Goal: Task Accomplishment & Management: Manage account settings

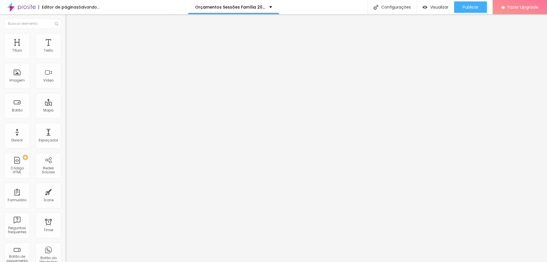
click at [66, 49] on span "Trocar imagem" at bounding box center [81, 46] width 31 height 5
click at [475, 5] on span "Publicar" at bounding box center [471, 7] width 16 height 5
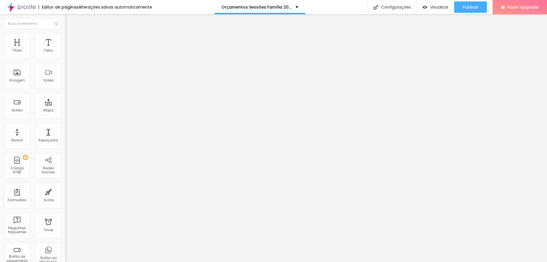
click at [66, 49] on span "Trocar imagem" at bounding box center [81, 46] width 31 height 5
click at [471, 5] on span "Publicar" at bounding box center [471, 7] width 16 height 5
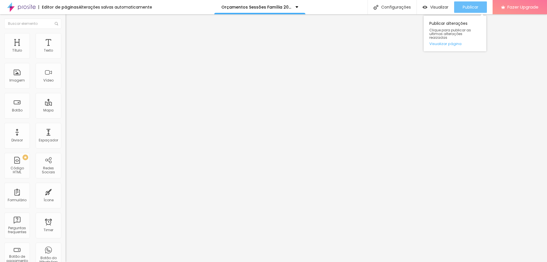
click at [464, 4] on div "Publicar" at bounding box center [471, 6] width 16 height 11
drag, startPoint x: 41, startPoint y: 103, endPoint x: 23, endPoint y: 104, distance: 17.4
click at [66, 197] on textarea "Olá, cheguei até você pela página {GESTANTE} e gostaria de fechar o pacote de f…" at bounding box center [98, 202] width 64 height 10
drag, startPoint x: 30, startPoint y: 115, endPoint x: 6, endPoint y: 116, distance: 24.5
click at [66, 197] on textarea "Olá, cheguei até você pela página {FAMÍLIA} e gostaria de fechar o pacote de fo…" at bounding box center [98, 202] width 64 height 10
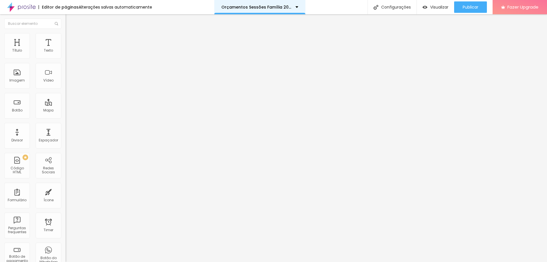
type textarea "Olá, cheguei até você pela página {FAMÍLIA} e gostaria de fechar o pacote de fo…"
drag, startPoint x: 40, startPoint y: 105, endPoint x: 23, endPoint y: 105, distance: 16.8
click at [66, 197] on textarea "Olá, cheguei até você pela página {GESTANTE} e gostaria de fechar o pacote de f…" at bounding box center [98, 202] width 64 height 10
drag, startPoint x: 29, startPoint y: 114, endPoint x: 0, endPoint y: 115, distance: 28.8
click at [66, 115] on div "Número do WhatsApp * (44)99936-7709 + 55 Texto do botão Quero fechar este pacot…" at bounding box center [99, 144] width 66 height 190
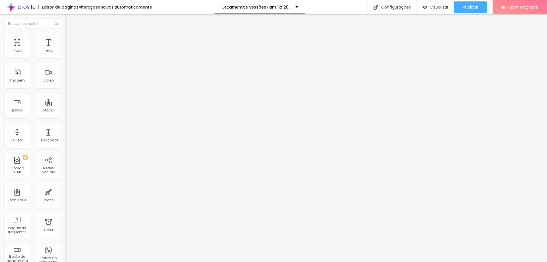
click at [66, 197] on textarea "Olá, cheguei até você pela página {FAMÍLIA} e gostaria de fechar o pacote de fo…" at bounding box center [98, 202] width 64 height 10
type textarea "Olá, cheguei até você pela página {FAMÍLIA} e gostaria de fechar o pacote de fo…"
drag, startPoint x: 40, startPoint y: 103, endPoint x: 24, endPoint y: 104, distance: 16.5
click at [66, 197] on textarea "Olá, cheguei até você pela página {GESTANTE} e gostaria de fechar o pacote de f…" at bounding box center [98, 202] width 64 height 10
drag, startPoint x: 22, startPoint y: 115, endPoint x: 7, endPoint y: 113, distance: 14.7
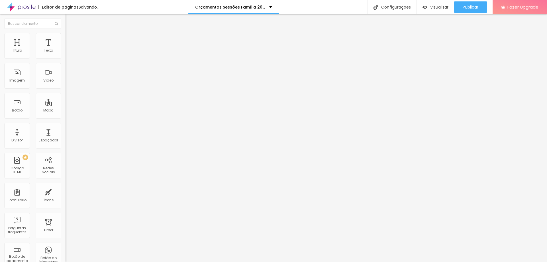
click at [66, 114] on div "Número do WhatsApp * (44)99936-7709 + 55 Texto do botão Quero fechar este pacot…" at bounding box center [99, 144] width 66 height 190
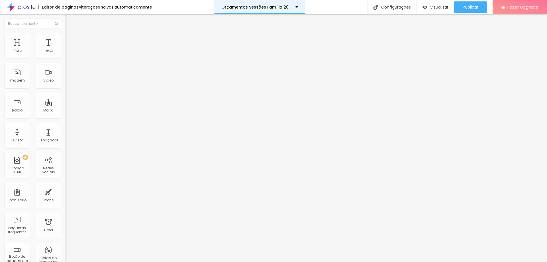
type textarea "Olá, cheguei até você pela página {FAMÍLIA} e gostaria de fechar o pacote de fo…"
drag, startPoint x: 40, startPoint y: 104, endPoint x: 24, endPoint y: 105, distance: 16.3
click at [66, 197] on textarea "Olá, cheguei até você pela página {GESTANTE} e gostaria de fechar o pacote de f…" at bounding box center [98, 202] width 64 height 10
click at [66, 197] on textarea "Olá, cheguei até você pela página {FAMÍLIA} e gostaria de fechar o pacote de fo…" at bounding box center [98, 202] width 64 height 10
type textarea "Olá, cheguei até você pela página {FAMÍLIA} e gostaria de fechar o pacote de fo…"
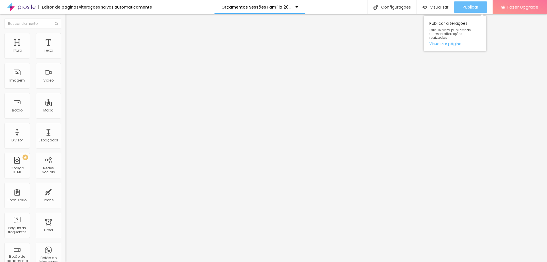
click at [476, 5] on span "Publicar" at bounding box center [471, 7] width 16 height 5
click at [468, 7] on span "Publicar" at bounding box center [471, 7] width 16 height 5
click at [474, 6] on span "Publicar" at bounding box center [471, 7] width 16 height 5
click at [458, 8] on button "Publicar" at bounding box center [470, 6] width 33 height 11
click at [463, 6] on span "Publicar" at bounding box center [471, 7] width 16 height 5
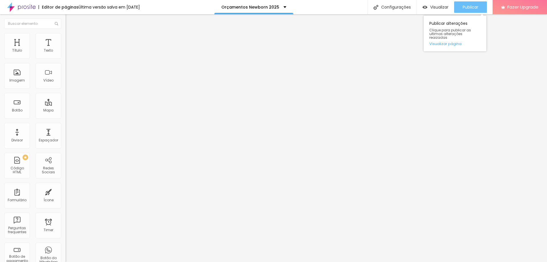
click at [466, 6] on span "Publicar" at bounding box center [471, 7] width 16 height 5
click at [464, 5] on span "Publicar" at bounding box center [471, 7] width 16 height 5
click at [467, 10] on div "Publicar" at bounding box center [471, 6] width 16 height 11
click at [470, 7] on span "Publicar" at bounding box center [471, 7] width 16 height 5
click at [468, 6] on span "Publicar" at bounding box center [471, 7] width 16 height 5
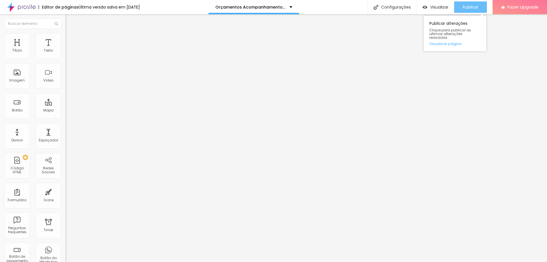
click at [469, 5] on span "Publicar" at bounding box center [471, 7] width 16 height 5
click at [465, 7] on span "Publicar" at bounding box center [471, 7] width 16 height 5
click at [71, 38] on span "Estilo" at bounding box center [75, 36] width 9 height 5
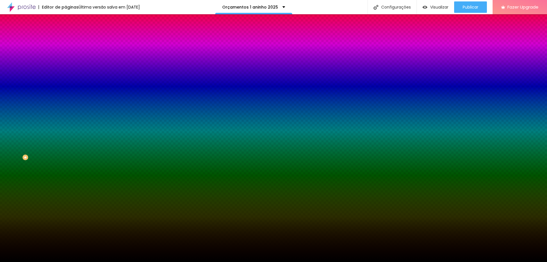
click at [66, 52] on span "Trocar imagem" at bounding box center [81, 50] width 31 height 5
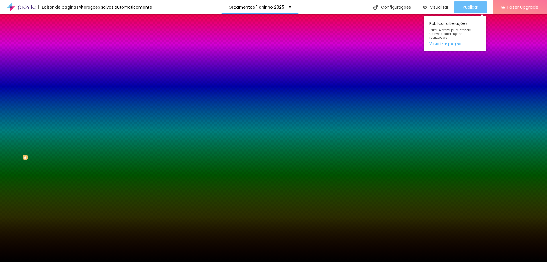
click at [463, 3] on div "Publicar" at bounding box center [471, 6] width 16 height 11
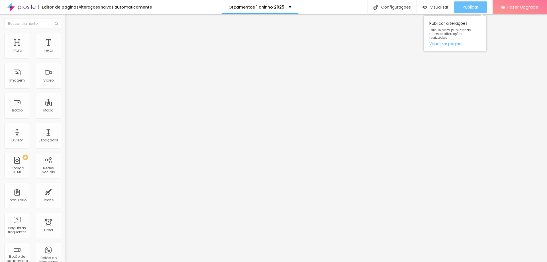
click at [467, 2] on div "Publicar" at bounding box center [471, 6] width 16 height 11
click at [470, 7] on span "Publicar" at bounding box center [471, 7] width 16 height 5
click at [464, 6] on span "Publicar" at bounding box center [471, 7] width 16 height 5
click at [465, 7] on span "Publicar" at bounding box center [471, 7] width 16 height 5
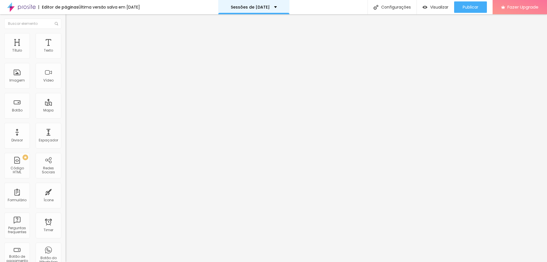
click at [277, 5] on div "Sessões de [DATE]" at bounding box center [254, 7] width 46 height 4
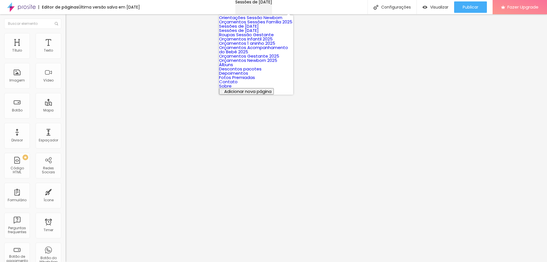
click at [272, 4] on div "Sessões de [DATE]" at bounding box center [254, 2] width 37 height 4
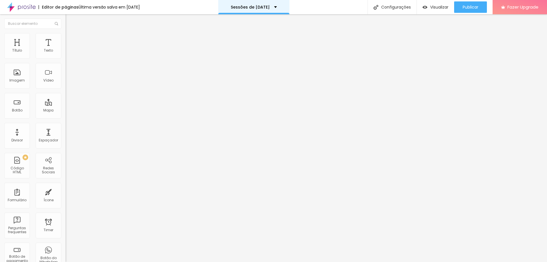
click at [270, 5] on p "Sessões de [DATE]" at bounding box center [250, 7] width 39 height 4
click at [270, 6] on p "Sessões de [DATE]" at bounding box center [250, 7] width 39 height 4
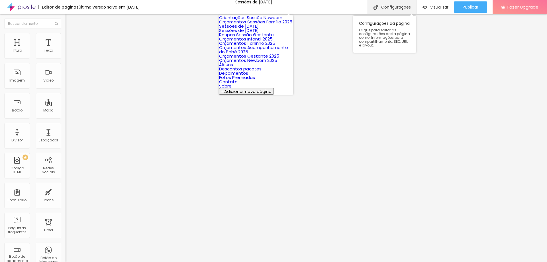
click at [389, 6] on div "Configurações" at bounding box center [392, 7] width 49 height 14
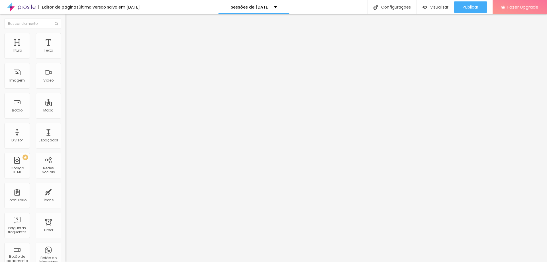
drag, startPoint x: 273, startPoint y: 66, endPoint x: 269, endPoint y: 66, distance: 4.6
drag, startPoint x: 268, startPoint y: 67, endPoint x: 263, endPoint y: 68, distance: 4.7
type input "Sessões de [DATE]"
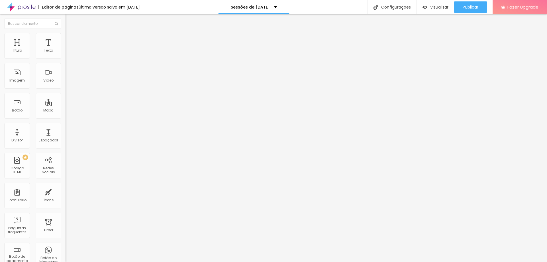
type input "/sessoes-de-[DATE]-2025"
click at [66, 49] on span "Trocar imagem" at bounding box center [81, 46] width 31 height 5
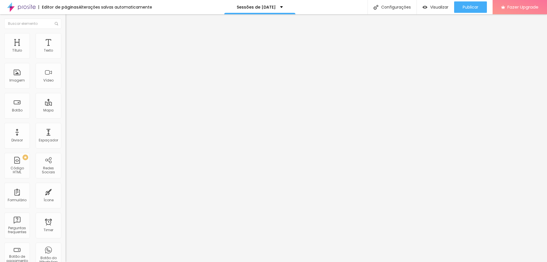
scroll to position [556, 0]
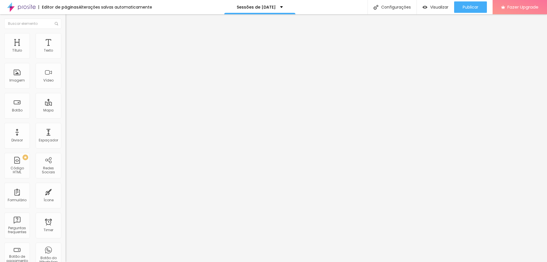
click at [66, 89] on span "Original" at bounding box center [73, 86] width 14 height 5
click at [66, 104] on div "Proporção Original Cinema 16:9 Padrão 4:3 Quadrado 1:1 Original" at bounding box center [99, 93] width 66 height 23
click at [66, 89] on span "Original" at bounding box center [73, 86] width 14 height 5
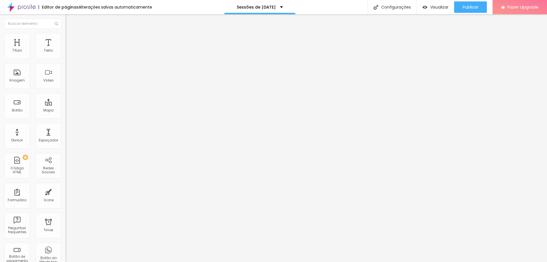
click at [66, 39] on li "Avançado" at bounding box center [99, 42] width 66 height 6
click at [66, 37] on li "Estilo" at bounding box center [99, 36] width 66 height 6
type input "40"
type input "45"
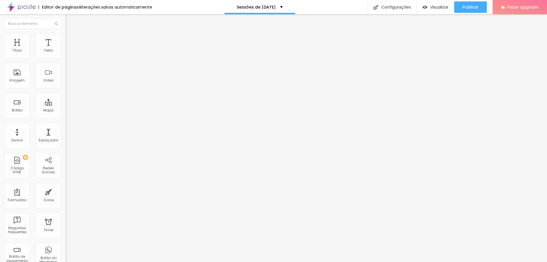
type input "45"
type input "50"
type input "55"
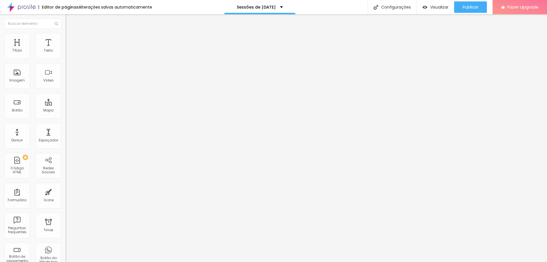
type input "60"
type input "65"
type input "70"
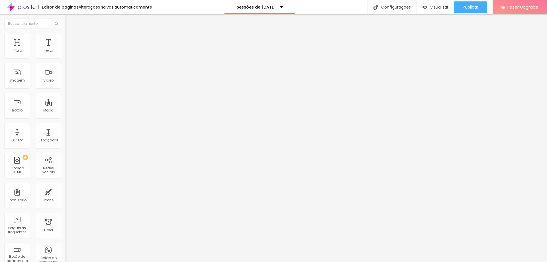
drag, startPoint x: 21, startPoint y: 61, endPoint x: 42, endPoint y: 62, distance: 21.1
type input "70"
click at [66, 58] on input "range" at bounding box center [84, 56] width 37 height 5
click at [66, 49] on span "Trocar imagem" at bounding box center [81, 46] width 31 height 5
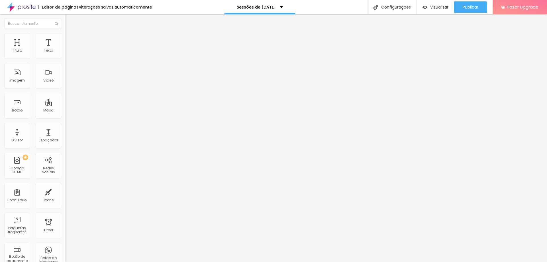
click at [66, 49] on span "Trocar imagem" at bounding box center [81, 46] width 31 height 5
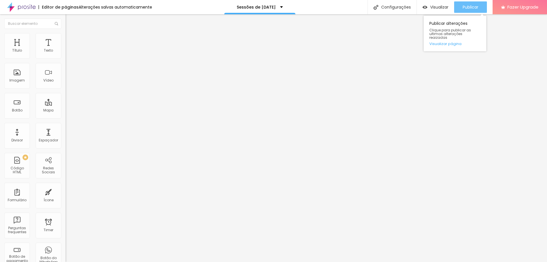
click at [463, 8] on span "Publicar" at bounding box center [471, 7] width 16 height 5
click at [66, 36] on img at bounding box center [68, 35] width 5 height 5
type input "75"
type input "85"
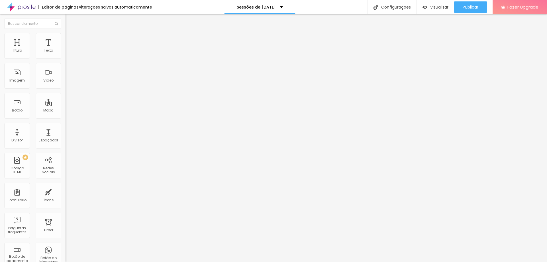
type input "85"
type input "90"
type input "100"
drag, startPoint x: 43, startPoint y: 60, endPoint x: 72, endPoint y: 66, distance: 29.4
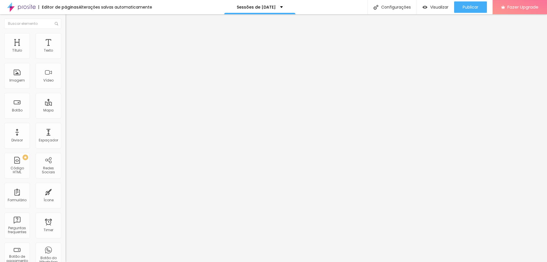
type input "100"
click at [72, 58] on input "range" at bounding box center [84, 56] width 37 height 5
click at [464, 7] on span "Publicar" at bounding box center [471, 7] width 16 height 5
click at [66, 56] on div "Selecionar" at bounding box center [99, 52] width 66 height 10
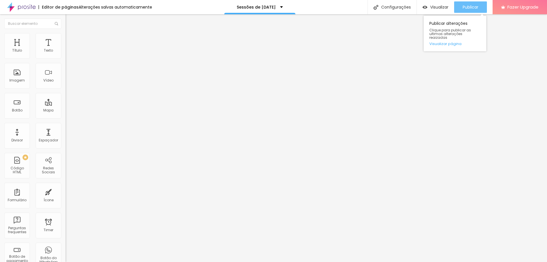
click at [463, 9] on span "Publicar" at bounding box center [471, 7] width 16 height 5
click at [479, 3] on button "Publicar" at bounding box center [470, 6] width 33 height 11
